Goal: Transaction & Acquisition: Book appointment/travel/reservation

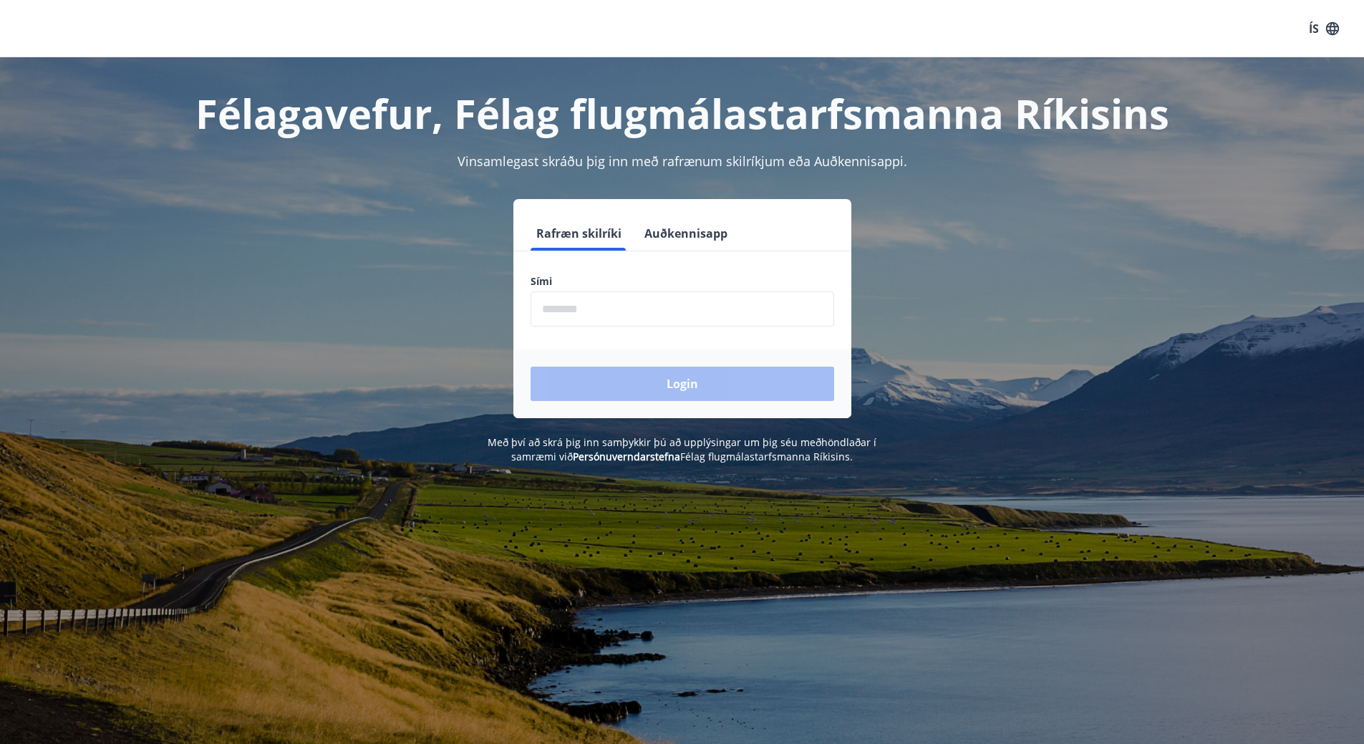
click at [590, 309] on input "phone" at bounding box center [683, 309] width 304 height 35
type input "********"
click at [629, 385] on button "Login" at bounding box center [683, 384] width 304 height 34
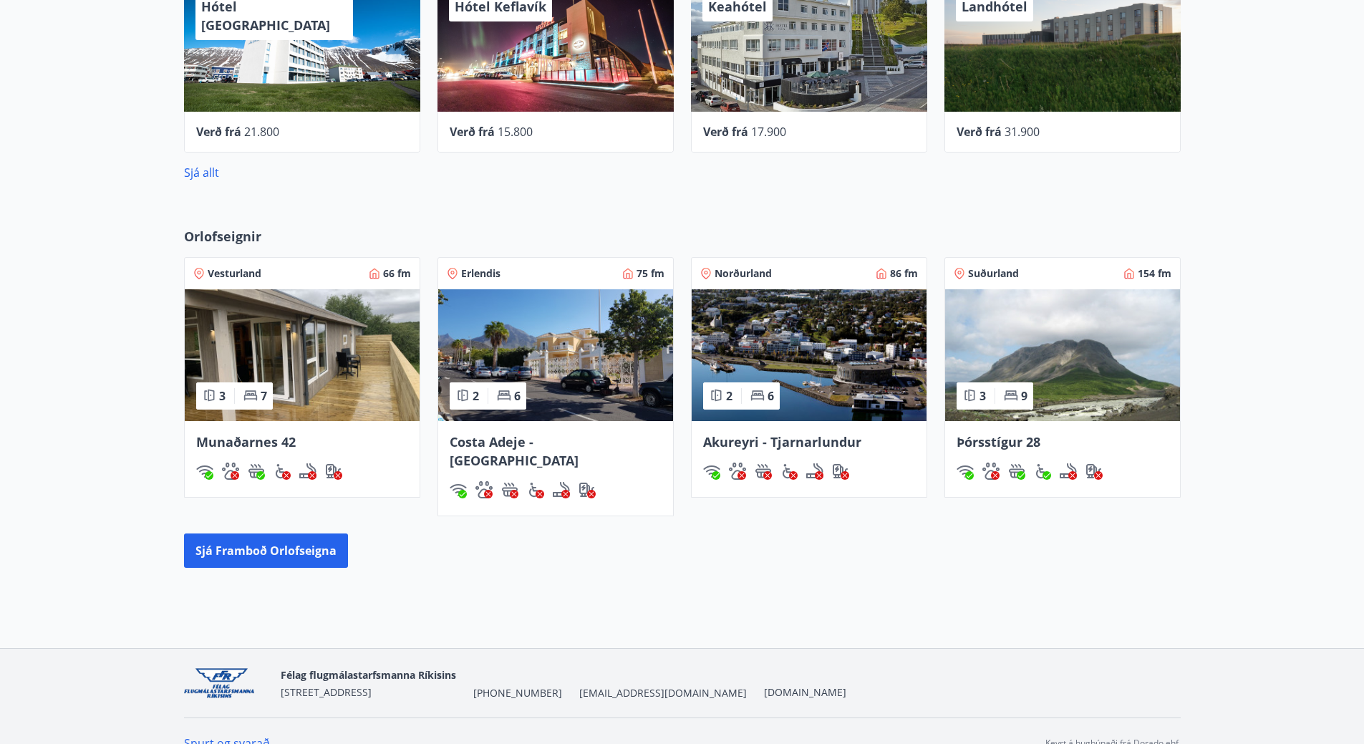
scroll to position [714, 0]
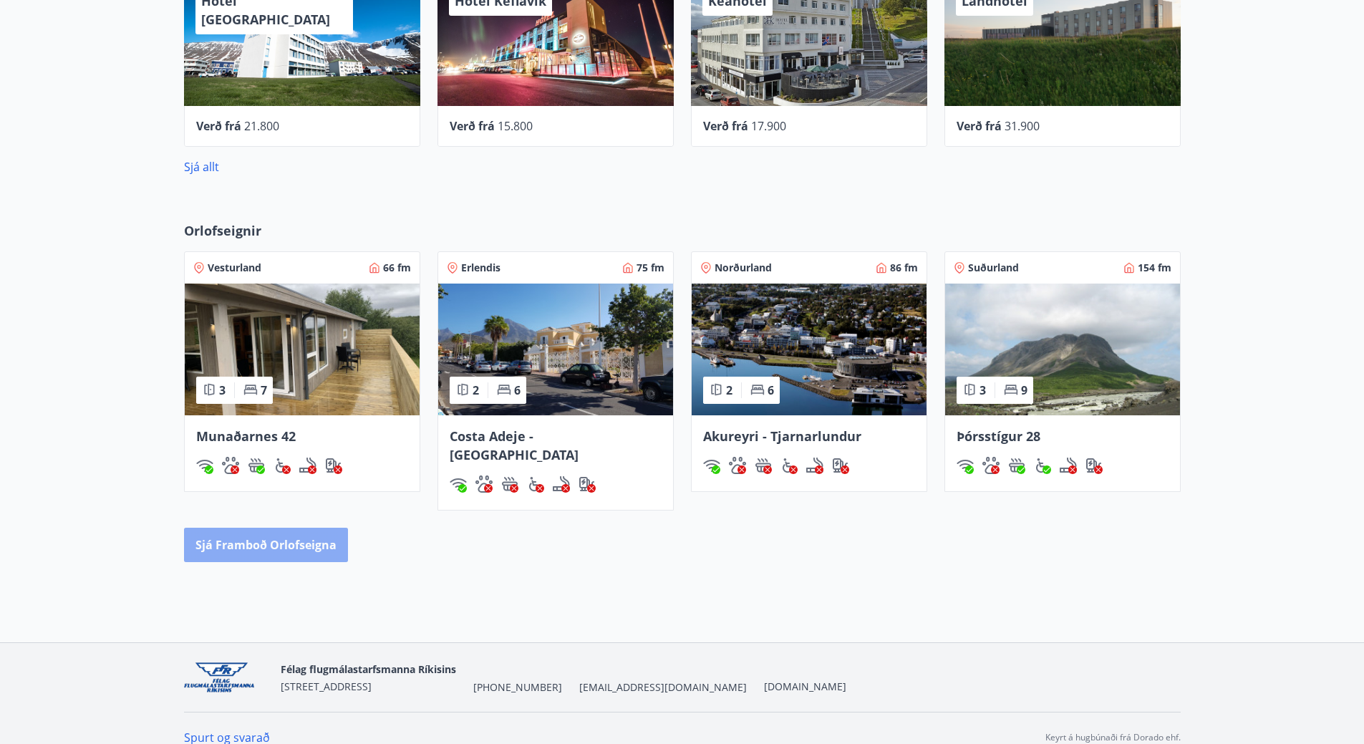
click at [277, 528] on button "Sjá framboð orlofseigna" at bounding box center [266, 545] width 164 height 34
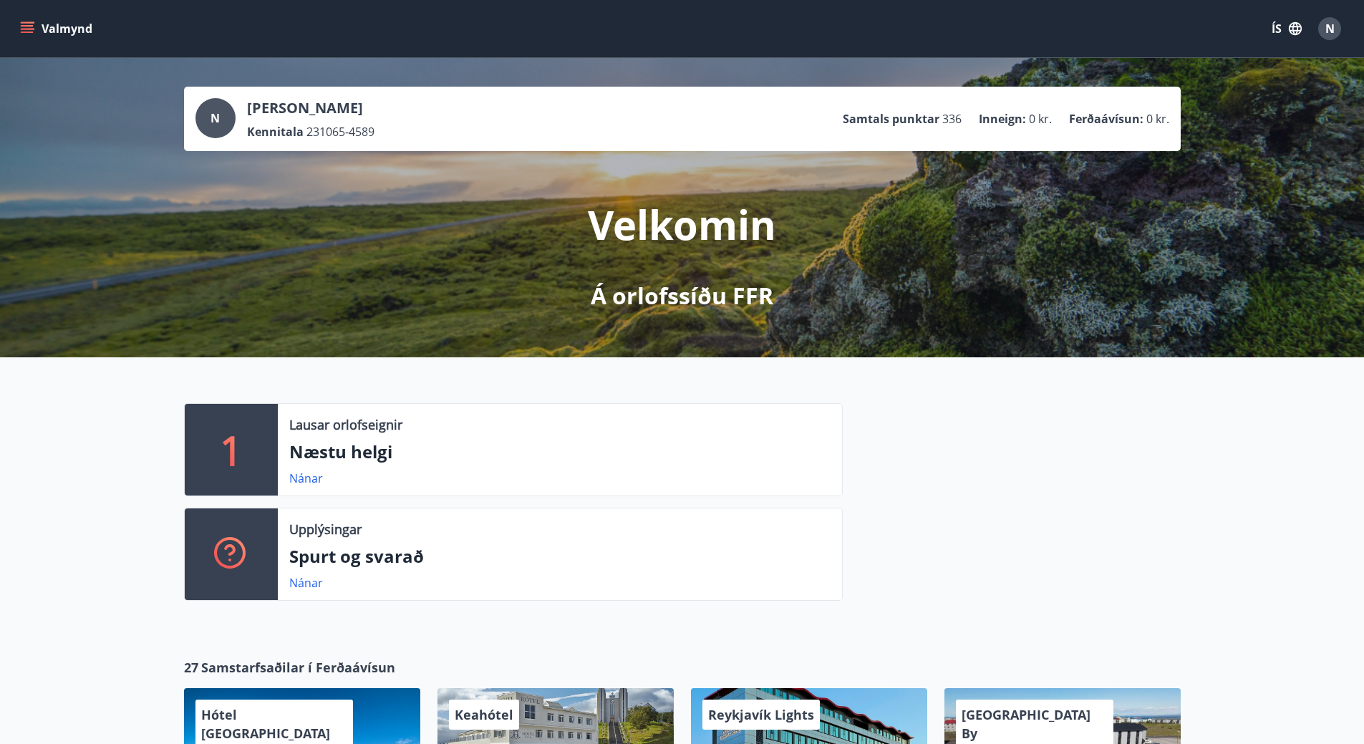
click at [1336, 27] on div "N" at bounding box center [1330, 28] width 23 height 23
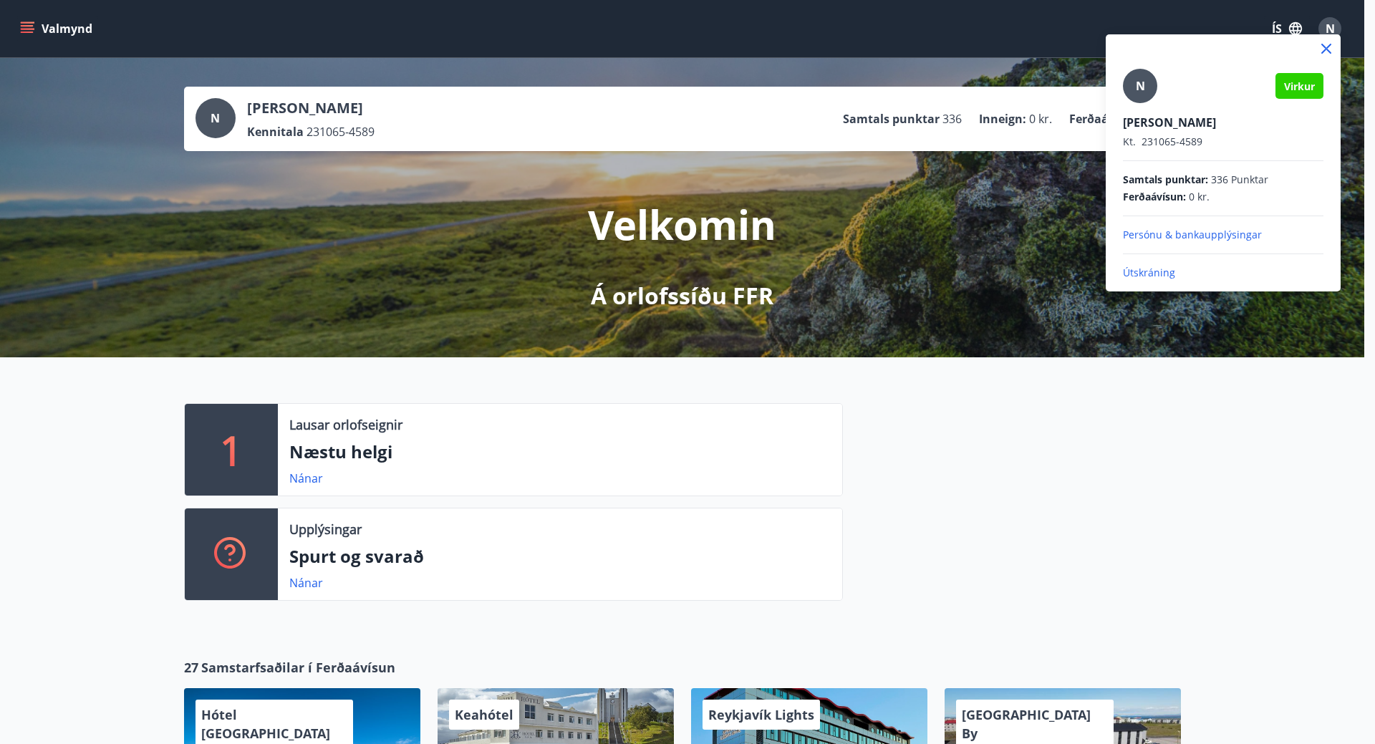
click at [1155, 270] on p "Útskráning" at bounding box center [1223, 273] width 201 height 14
